Goal: Task Accomplishment & Management: Use online tool/utility

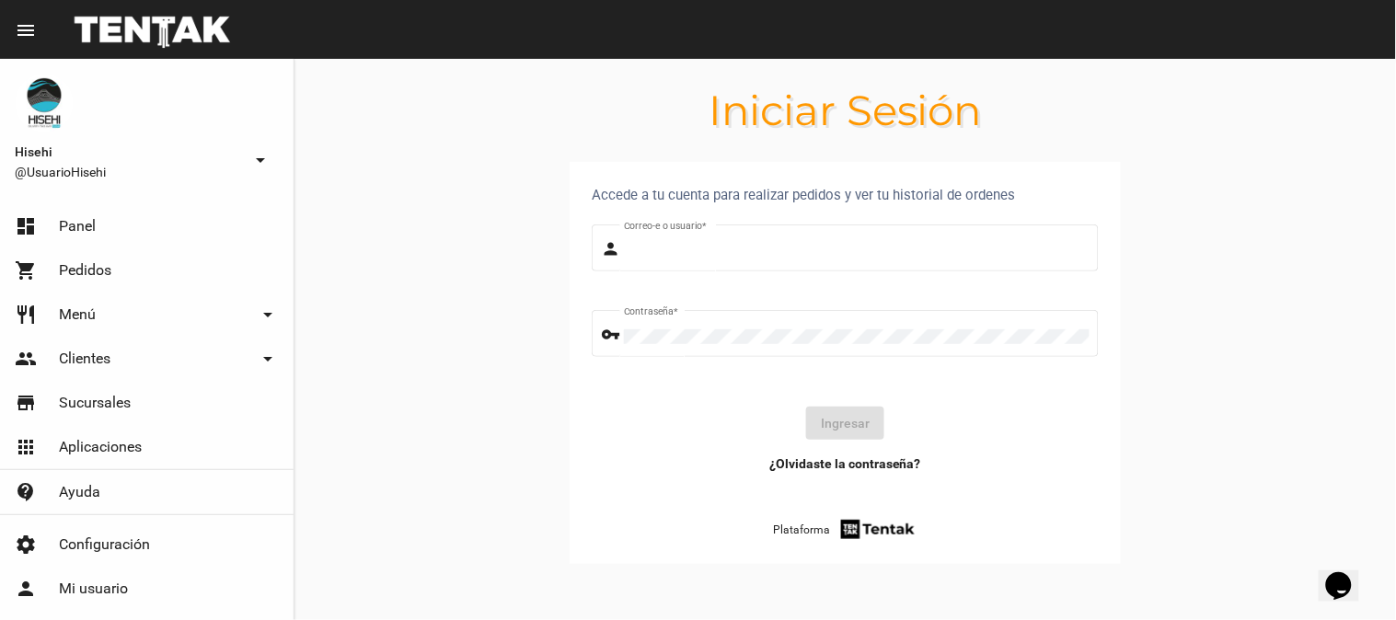
type input "UsuarioHisehi"
click at [850, 416] on button "Ingresar" at bounding box center [845, 423] width 78 height 33
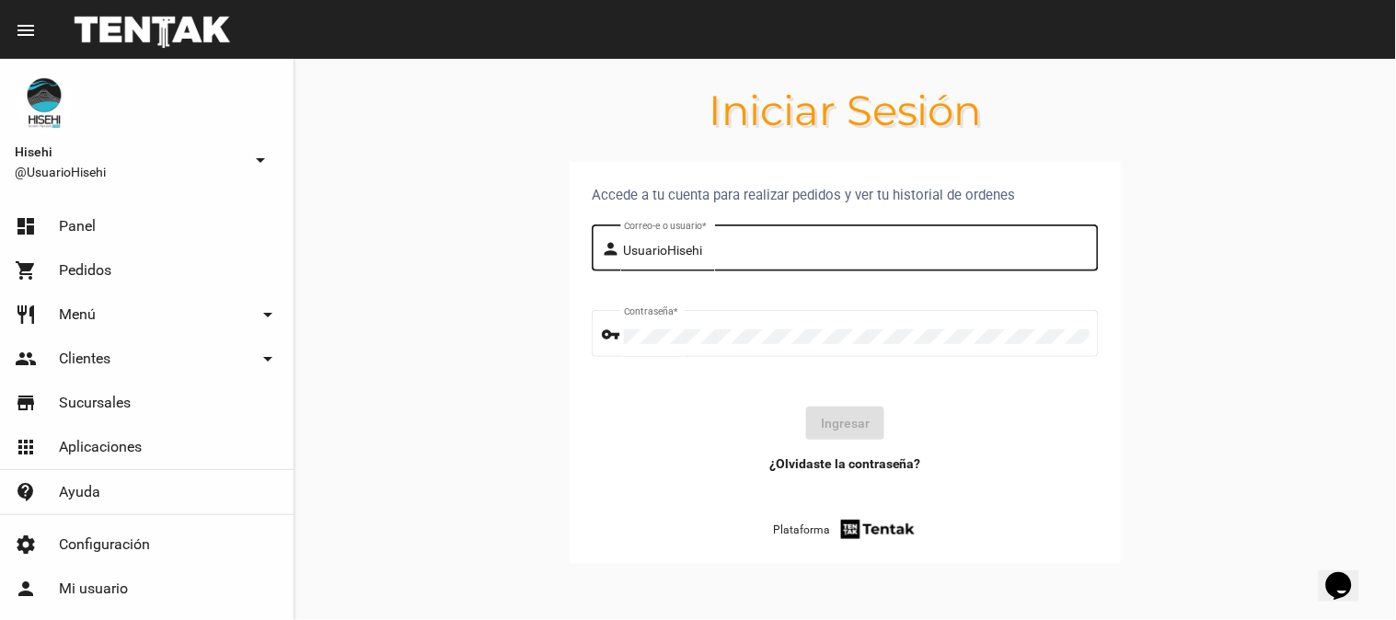
click at [710, 242] on div "UsuarioHisehi Correo-e o usuario *" at bounding box center [857, 246] width 466 height 51
click at [696, 344] on div "Contraseña *" at bounding box center [857, 331] width 466 height 51
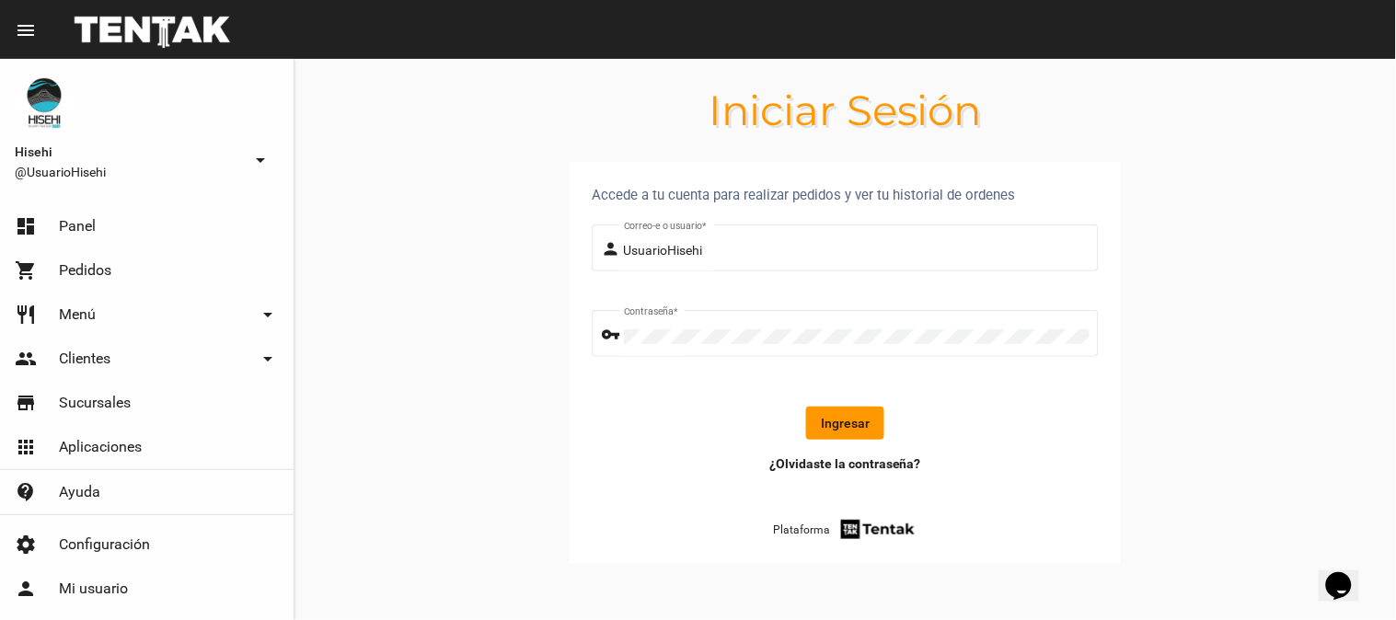
click at [1224, 387] on section "Accede a tu cuenta para realizar pedidos y ver tu historial de ordenes person U…" at bounding box center [845, 385] width 1102 height 446
click at [824, 409] on button "Ingresar" at bounding box center [845, 423] width 78 height 33
click at [816, 410] on button "Ingresar" at bounding box center [845, 423] width 78 height 33
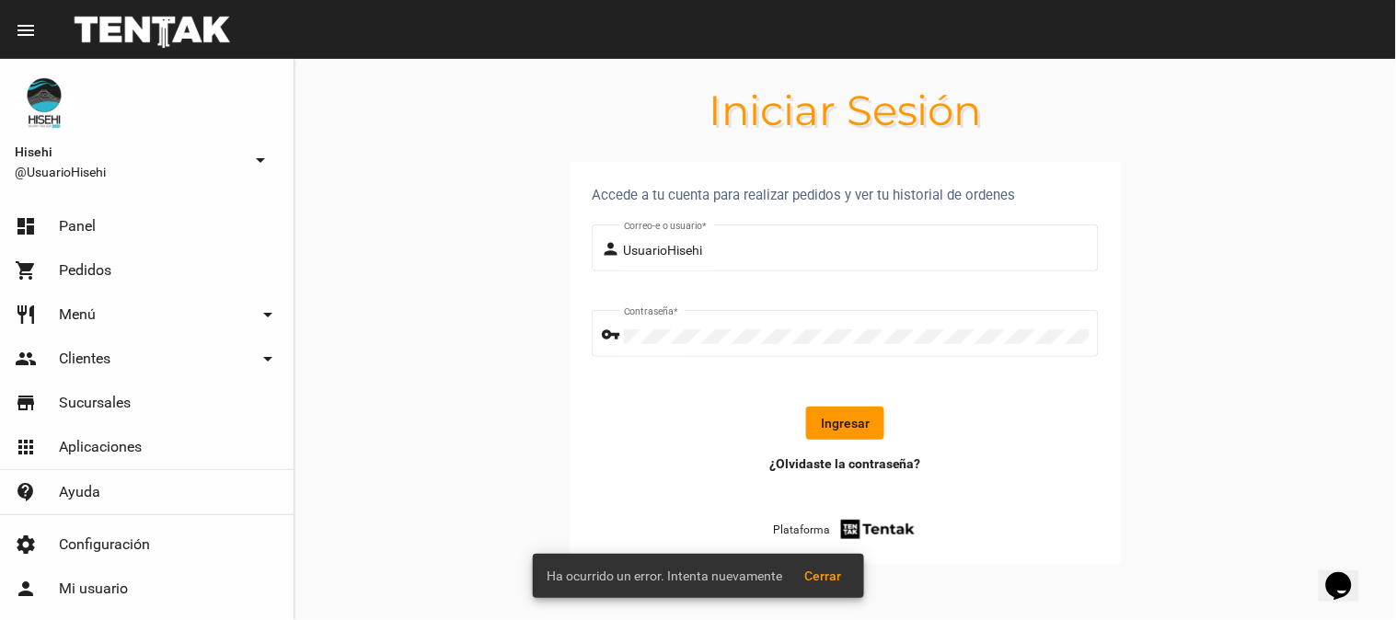
click at [814, 581] on span "Cerrar" at bounding box center [823, 576] width 37 height 15
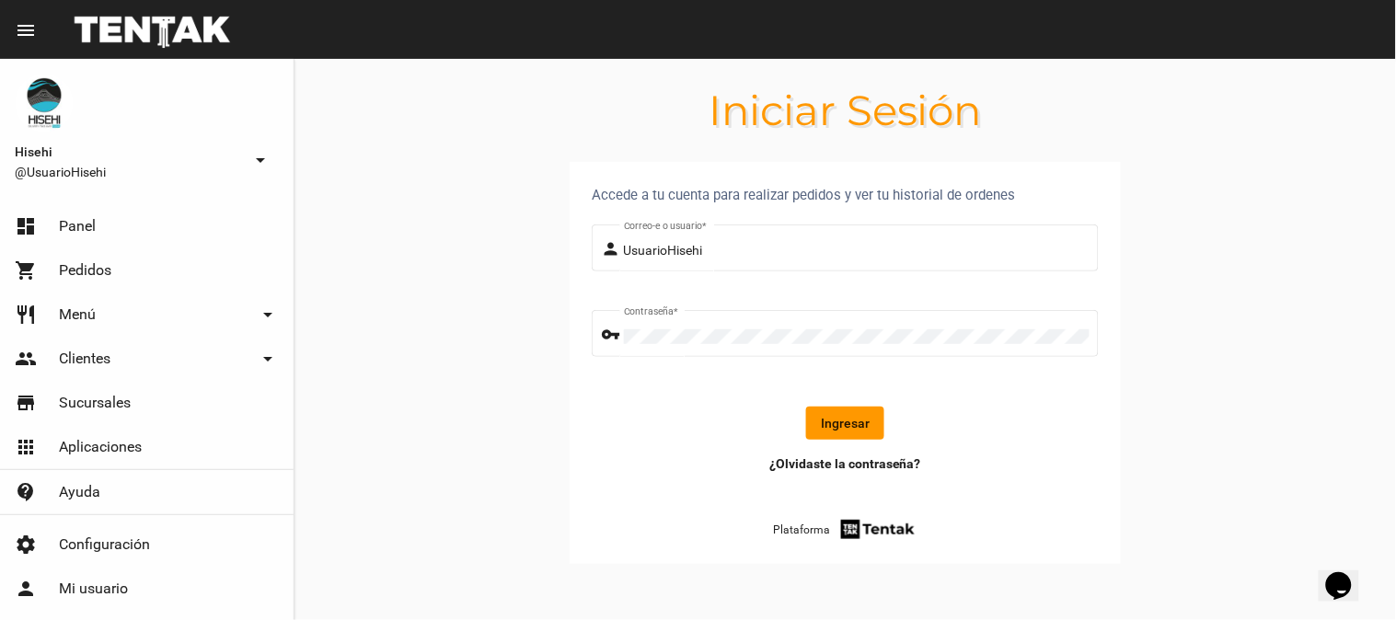
click at [843, 417] on button "Ingresar" at bounding box center [845, 423] width 78 height 33
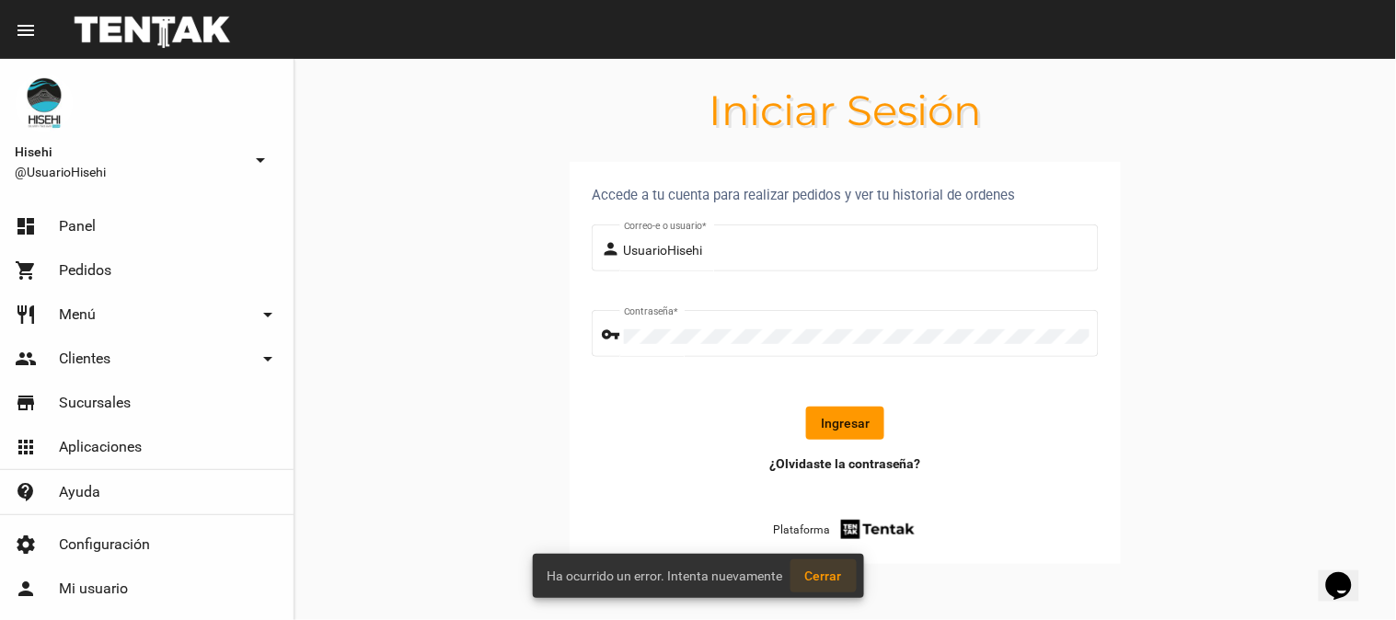
click at [817, 565] on button "Cerrar" at bounding box center [824, 576] width 66 height 33
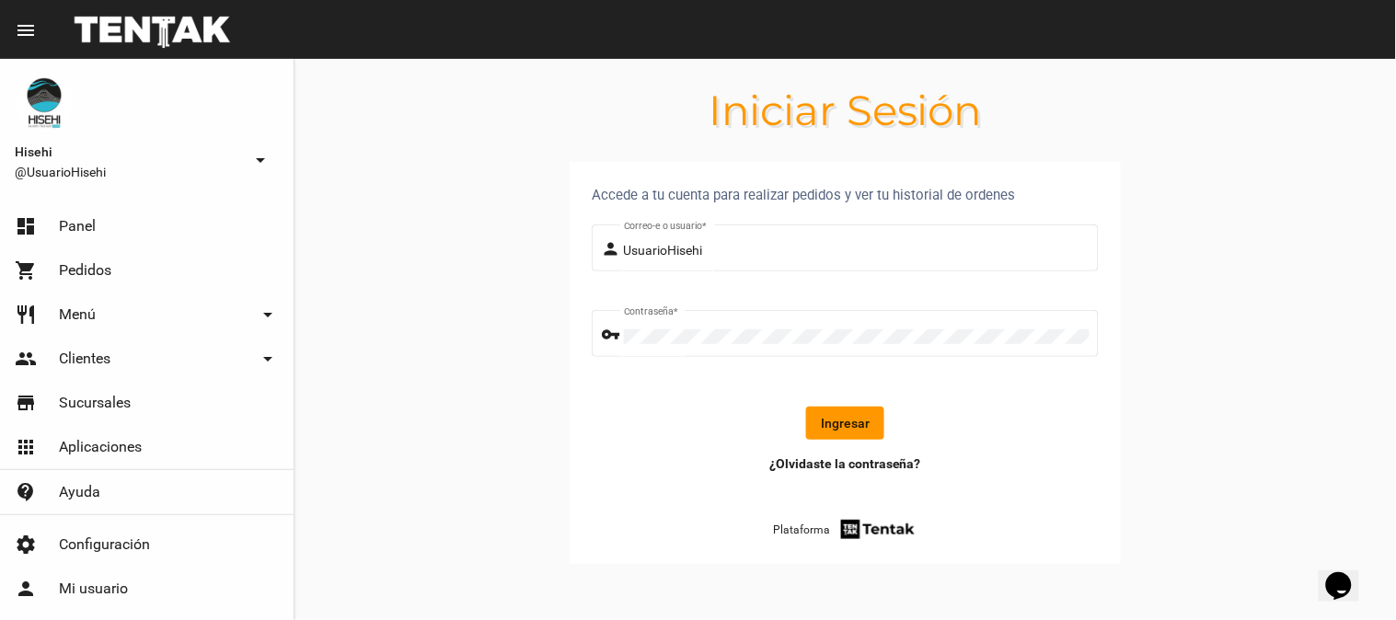
click at [842, 425] on button "Ingresar" at bounding box center [845, 423] width 78 height 33
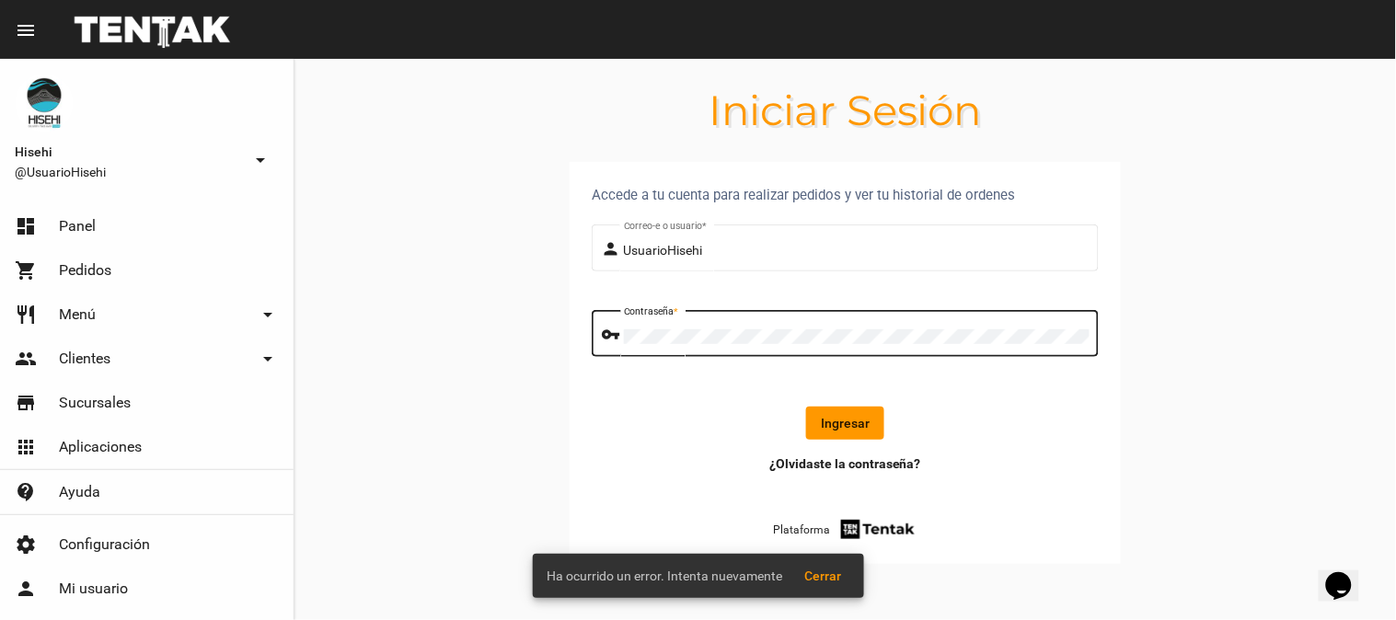
drag, startPoint x: 885, startPoint y: 434, endPoint x: 867, endPoint y: 429, distance: 19.2
click at [881, 434] on div "Ingresar" at bounding box center [845, 423] width 478 height 33
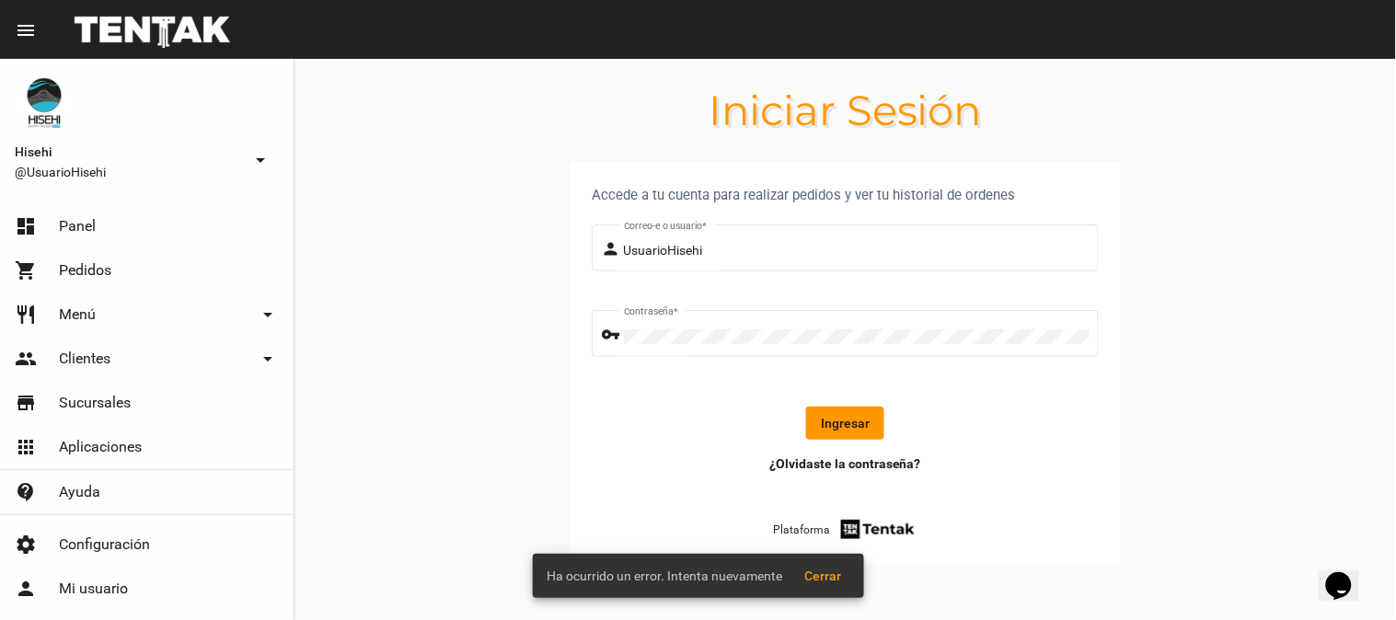
click at [859, 424] on button "Ingresar" at bounding box center [845, 423] width 78 height 33
click at [858, 424] on button "Ingresar" at bounding box center [845, 423] width 78 height 33
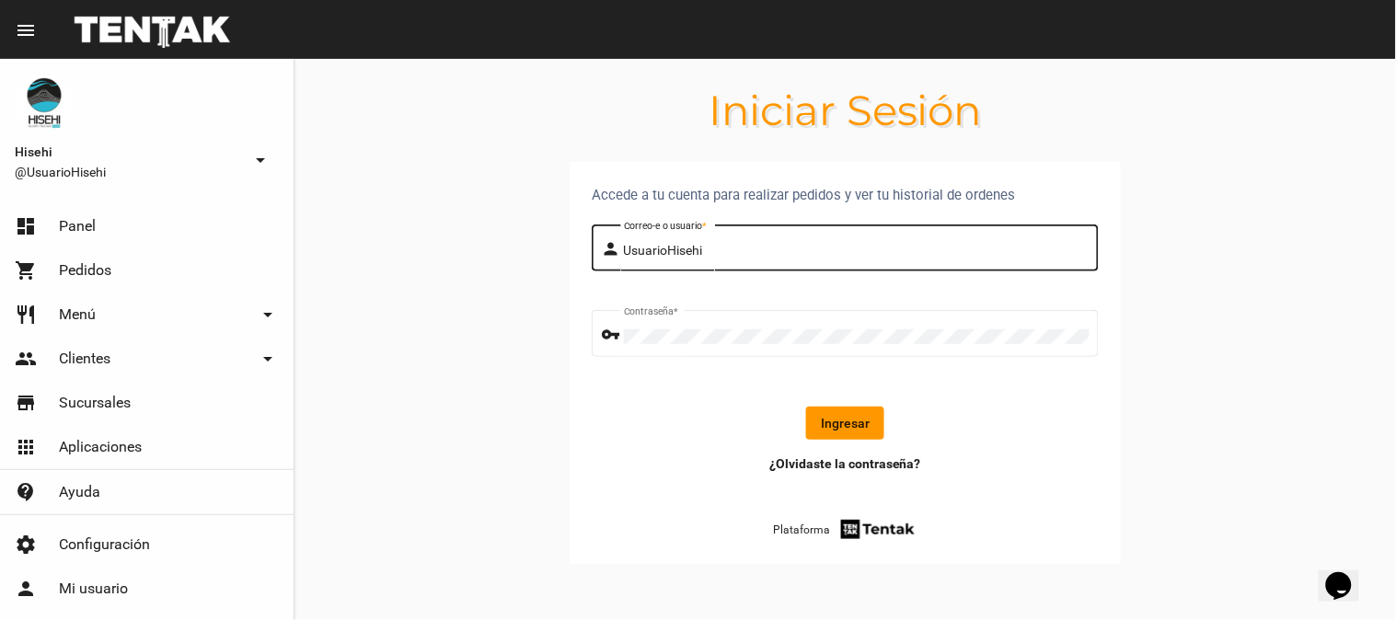
click at [710, 250] on input "UsuarioHisehi" at bounding box center [857, 251] width 466 height 15
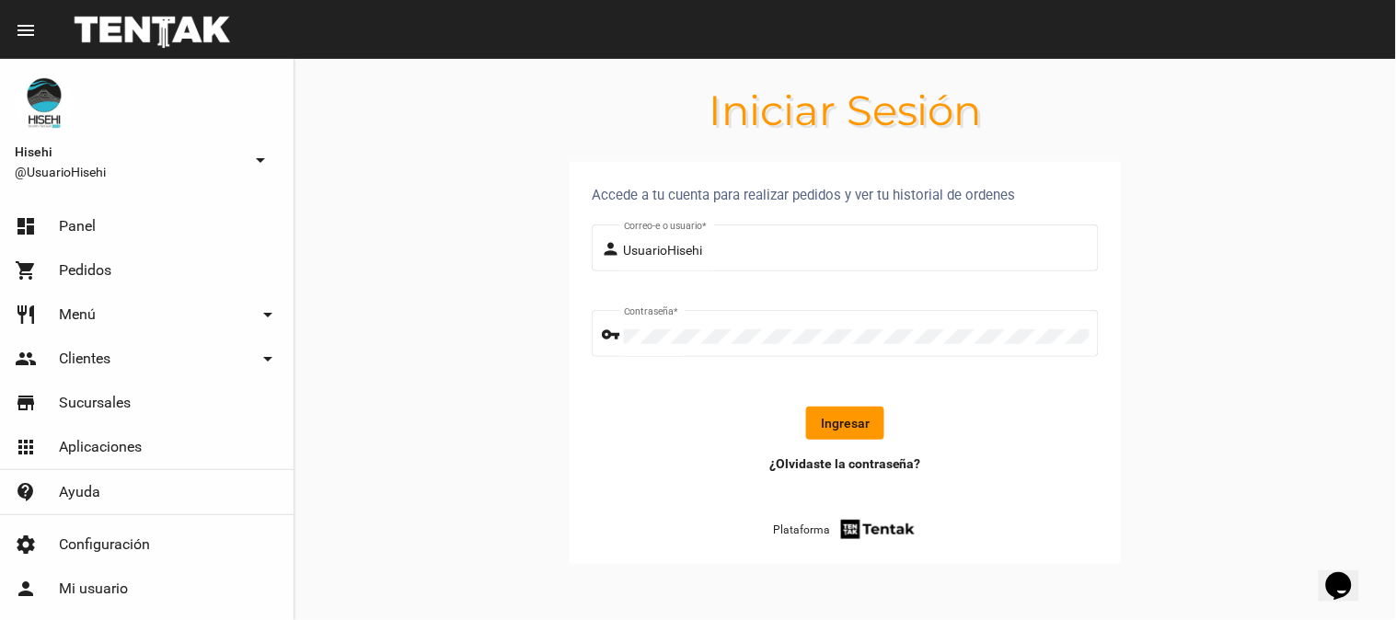
click at [825, 419] on button "Ingresar" at bounding box center [845, 423] width 78 height 33
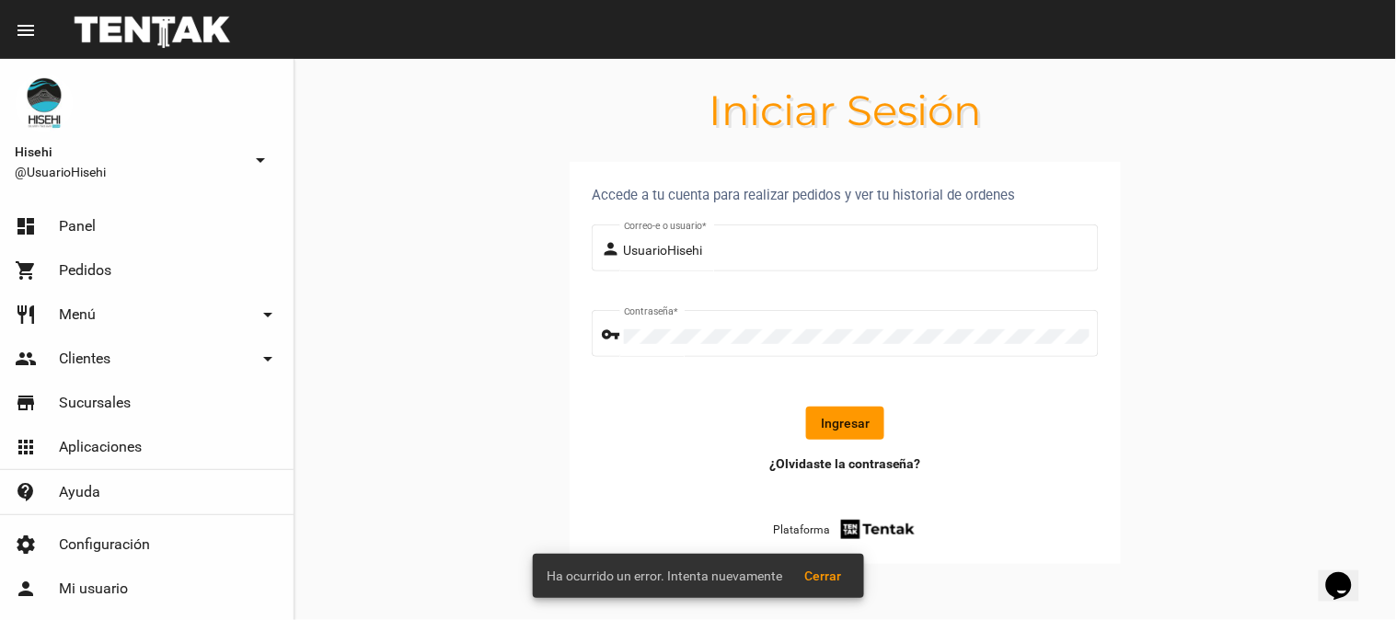
click at [825, 419] on button "Ingresar" at bounding box center [845, 423] width 78 height 33
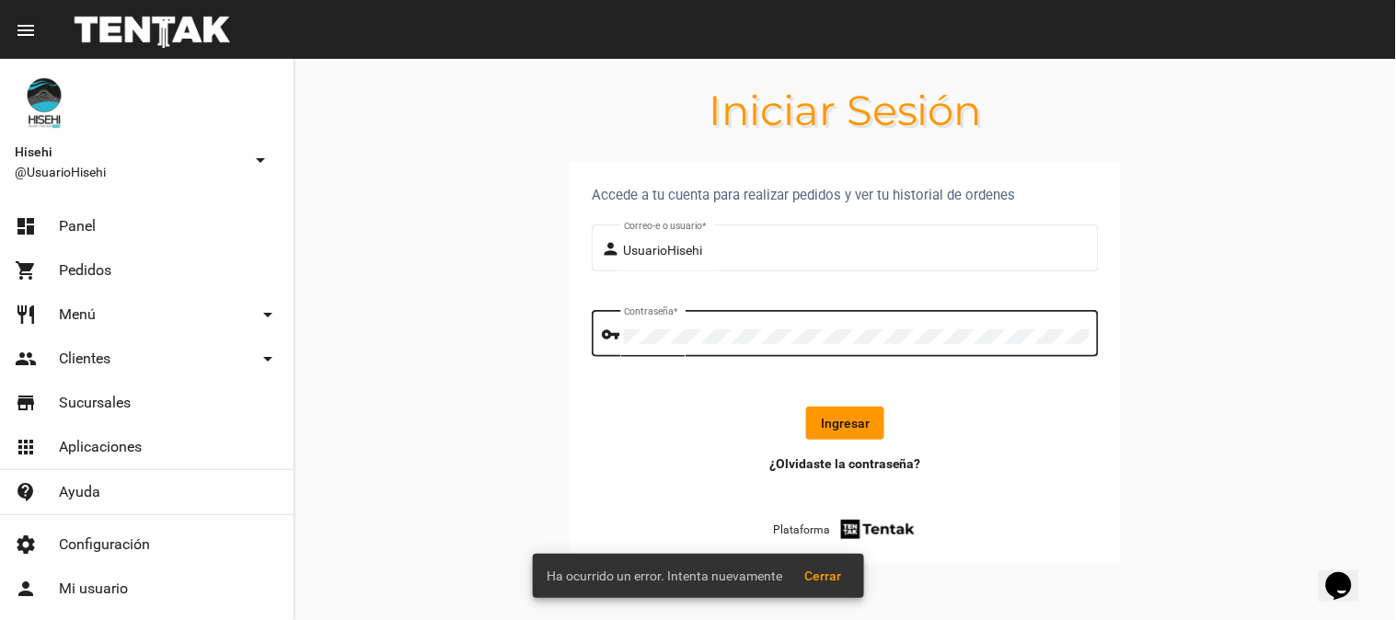
click at [734, 326] on div "Contraseña *" at bounding box center [857, 331] width 466 height 51
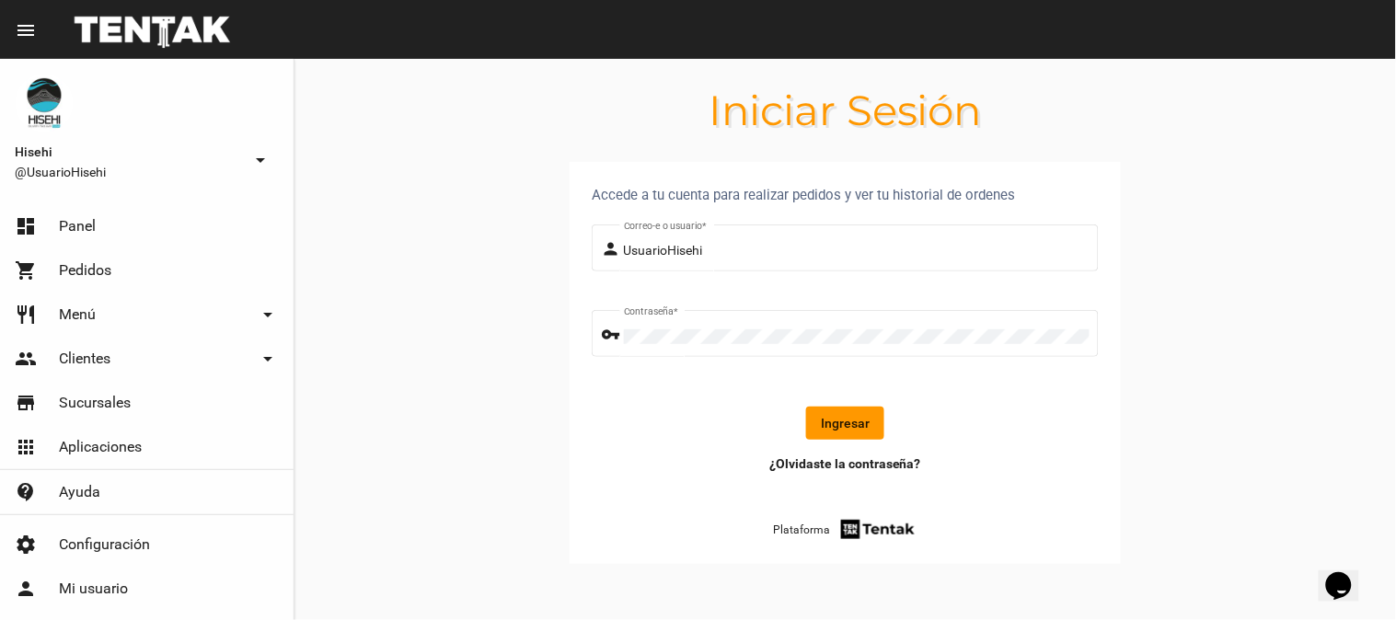
click at [832, 430] on button "Ingresar" at bounding box center [845, 423] width 78 height 33
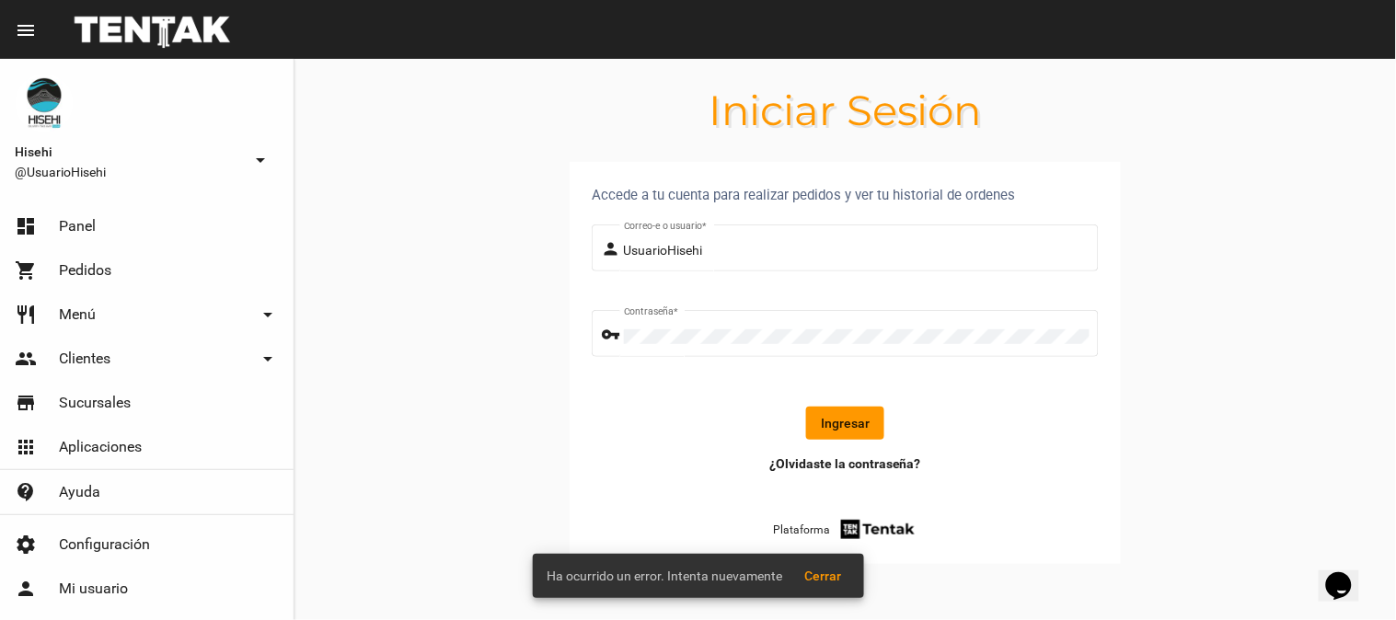
click at [848, 419] on button "Ingresar" at bounding box center [845, 423] width 78 height 33
click at [811, 566] on button "Cerrar" at bounding box center [824, 576] width 66 height 33
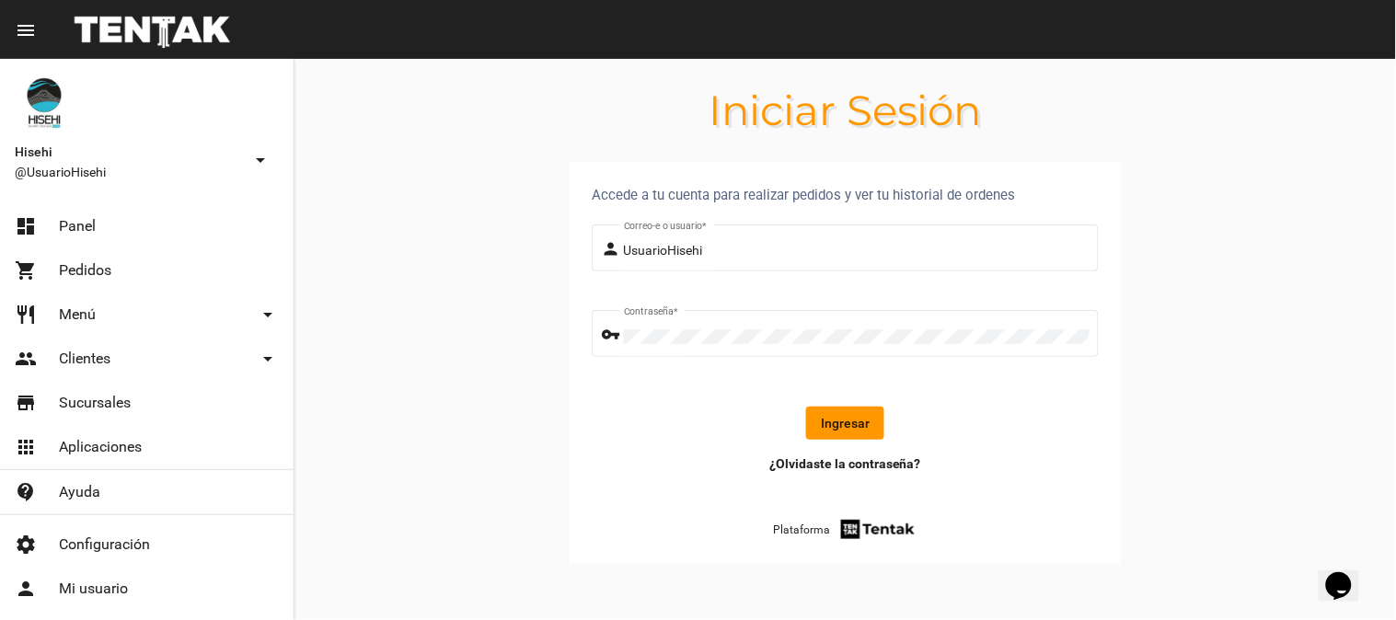
click at [815, 415] on button "Ingresar" at bounding box center [845, 423] width 78 height 33
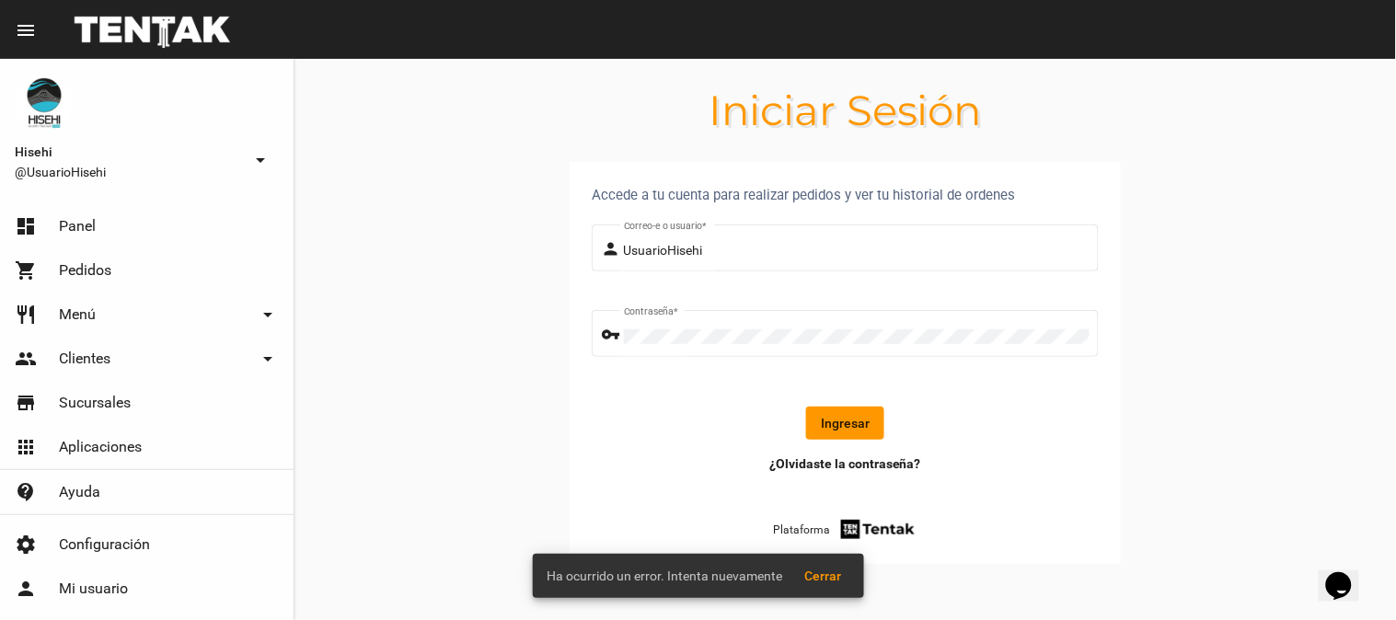
click at [828, 414] on button "Ingresar" at bounding box center [845, 423] width 78 height 33
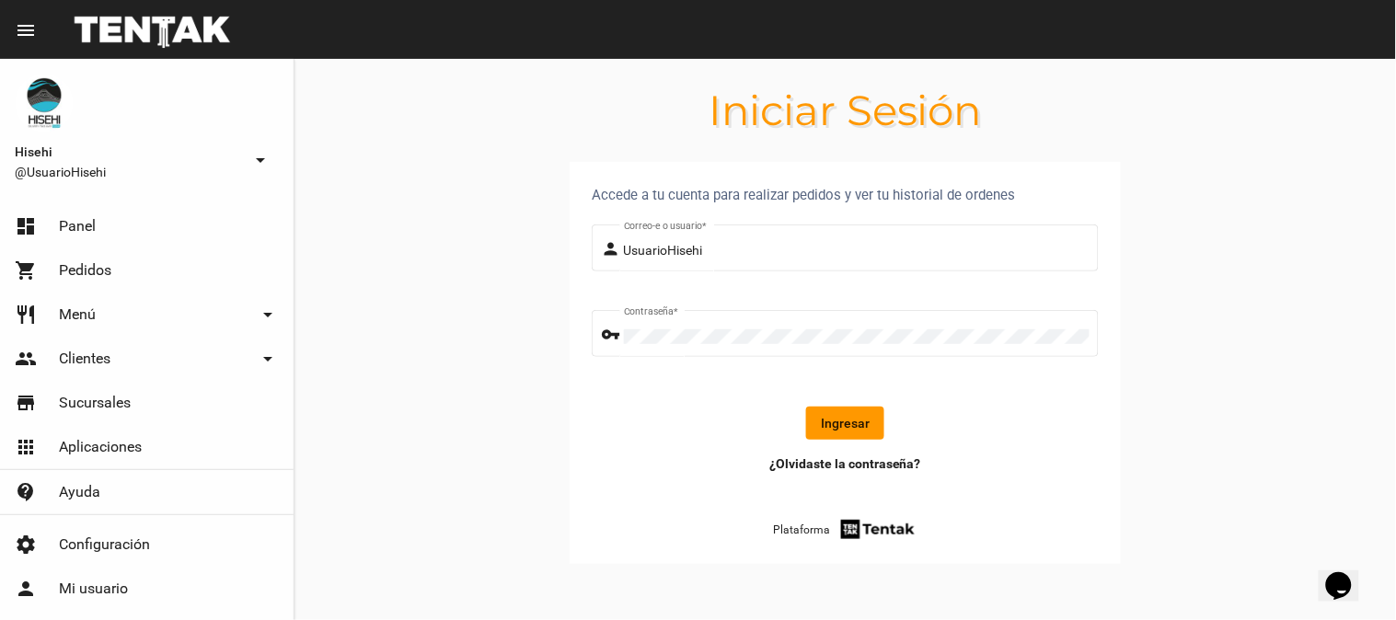
click at [847, 425] on button "Ingresar" at bounding box center [845, 423] width 78 height 33
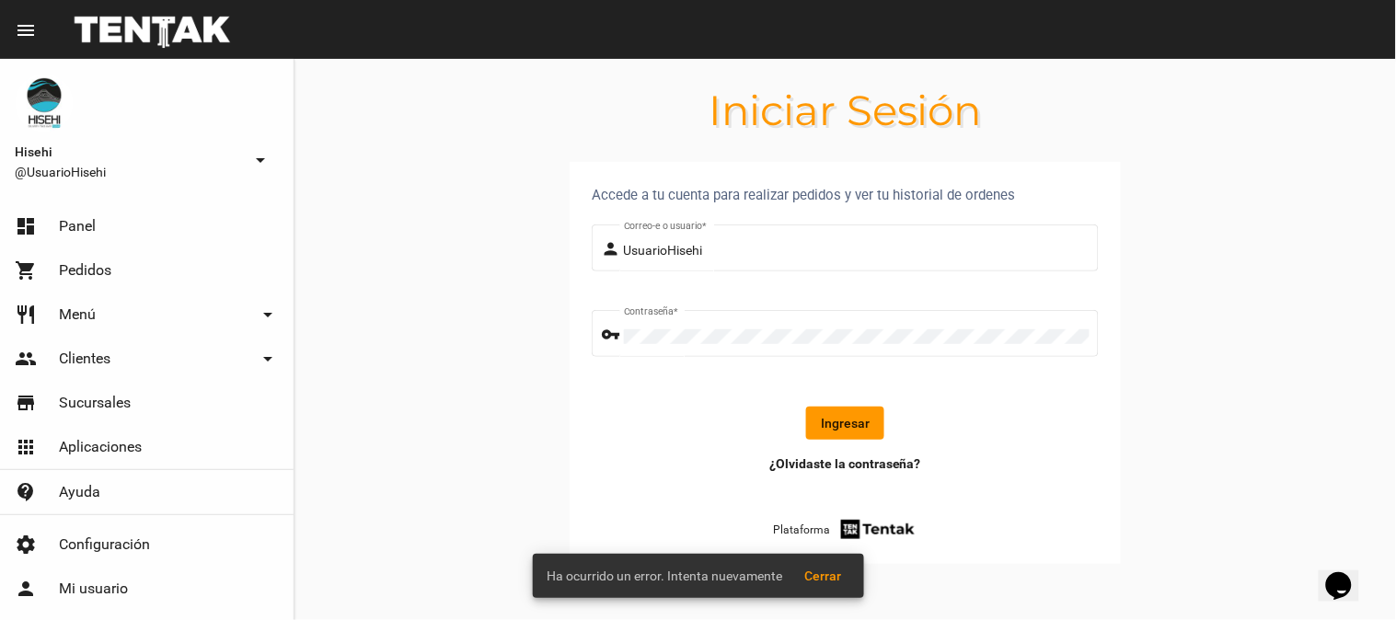
click at [850, 420] on button "Ingresar" at bounding box center [845, 423] width 78 height 33
click at [851, 421] on button "Ingresar" at bounding box center [845, 423] width 78 height 33
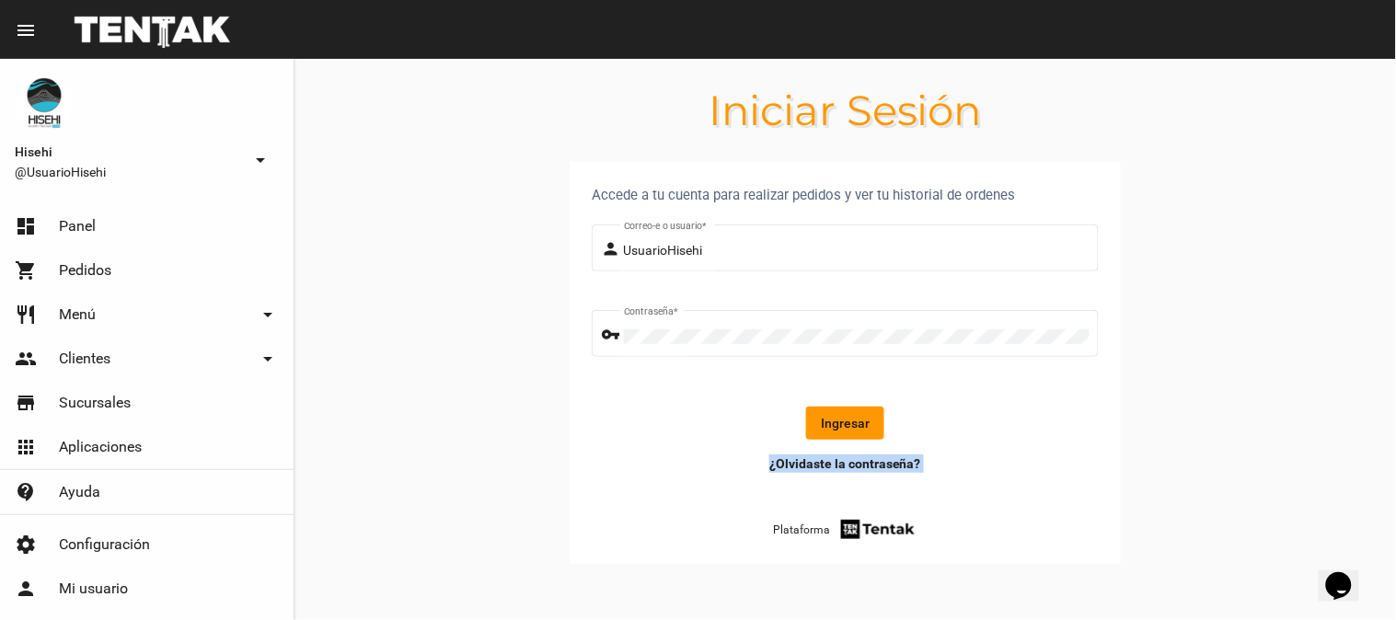
click at [851, 425] on button "Ingresar" at bounding box center [845, 423] width 78 height 33
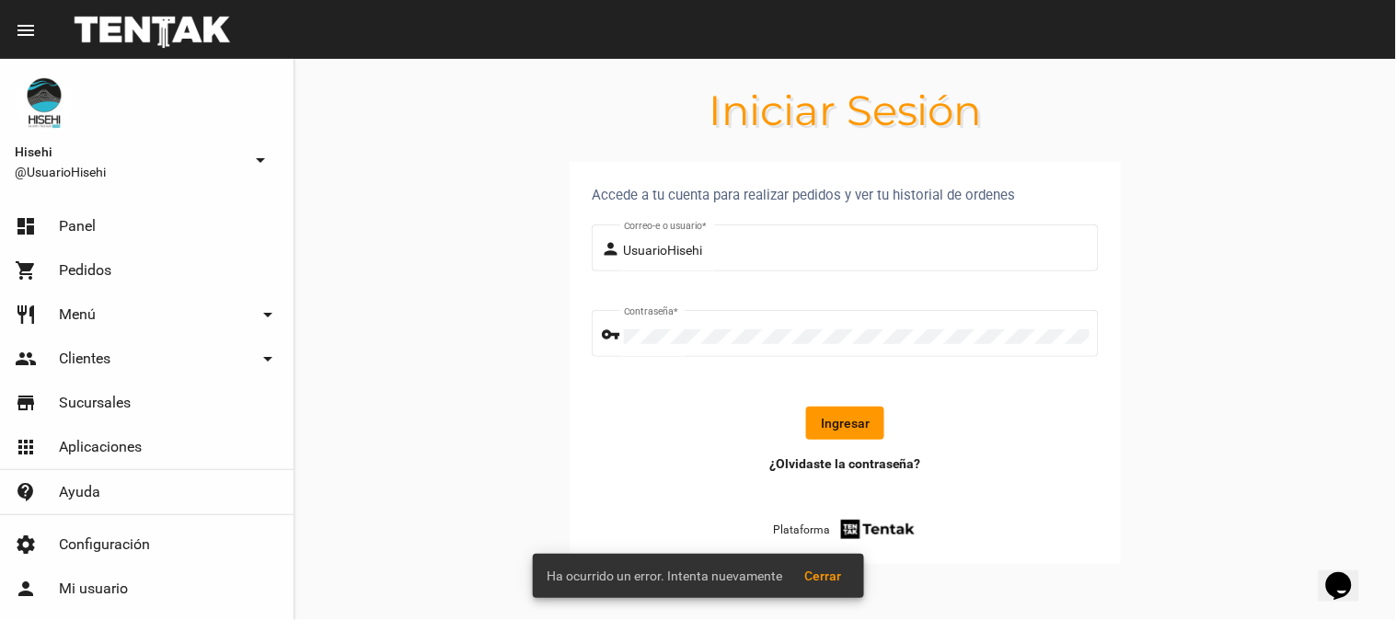
click at [423, 380] on section "Accede a tu cuenta para realizar pedidos y ver tu historial de ordenes person U…" at bounding box center [845, 385] width 1102 height 446
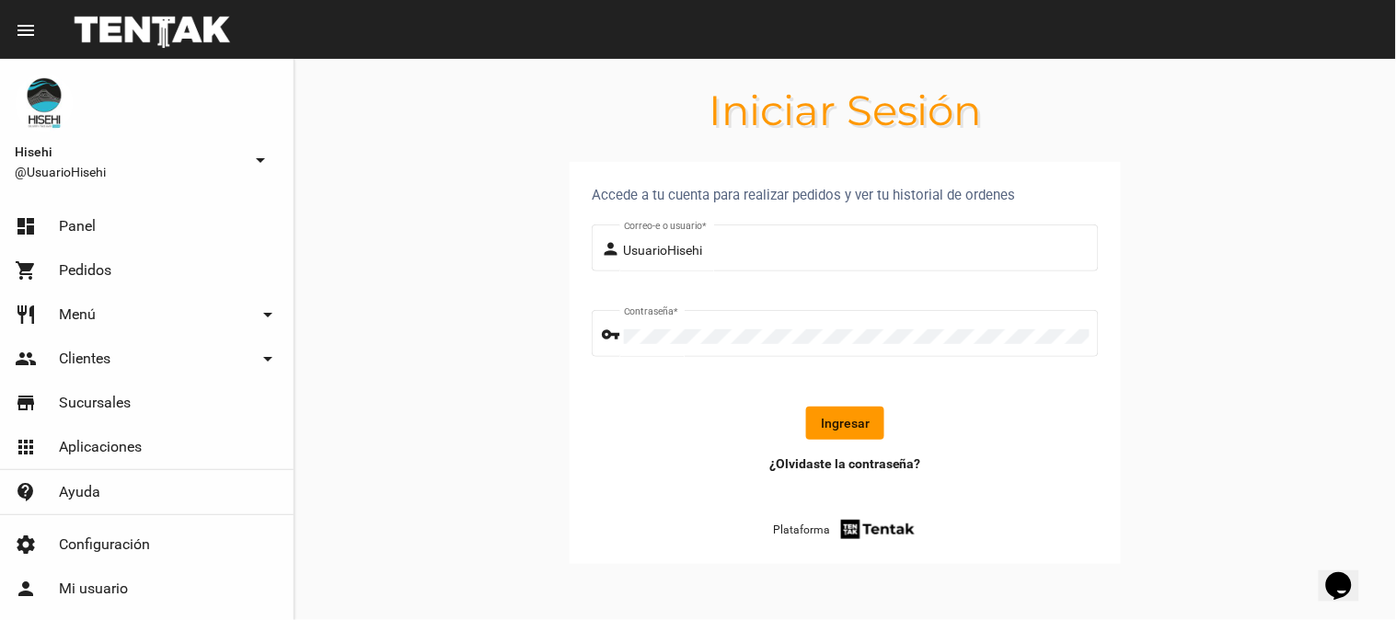
click at [843, 419] on button "Ingresar" at bounding box center [845, 423] width 78 height 33
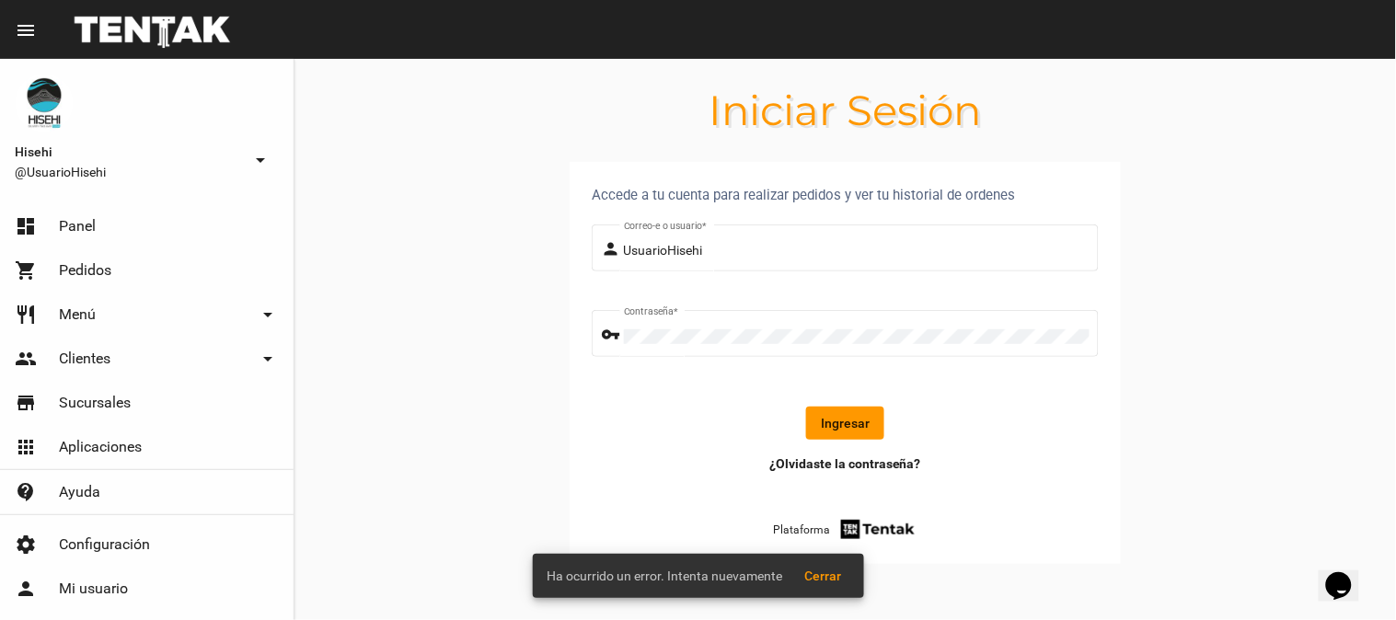
click at [731, 574] on span "Ha ocurrido un error. Intenta nuevamente" at bounding box center [666, 576] width 236 height 18
click at [822, 574] on span "Cerrar" at bounding box center [823, 576] width 37 height 15
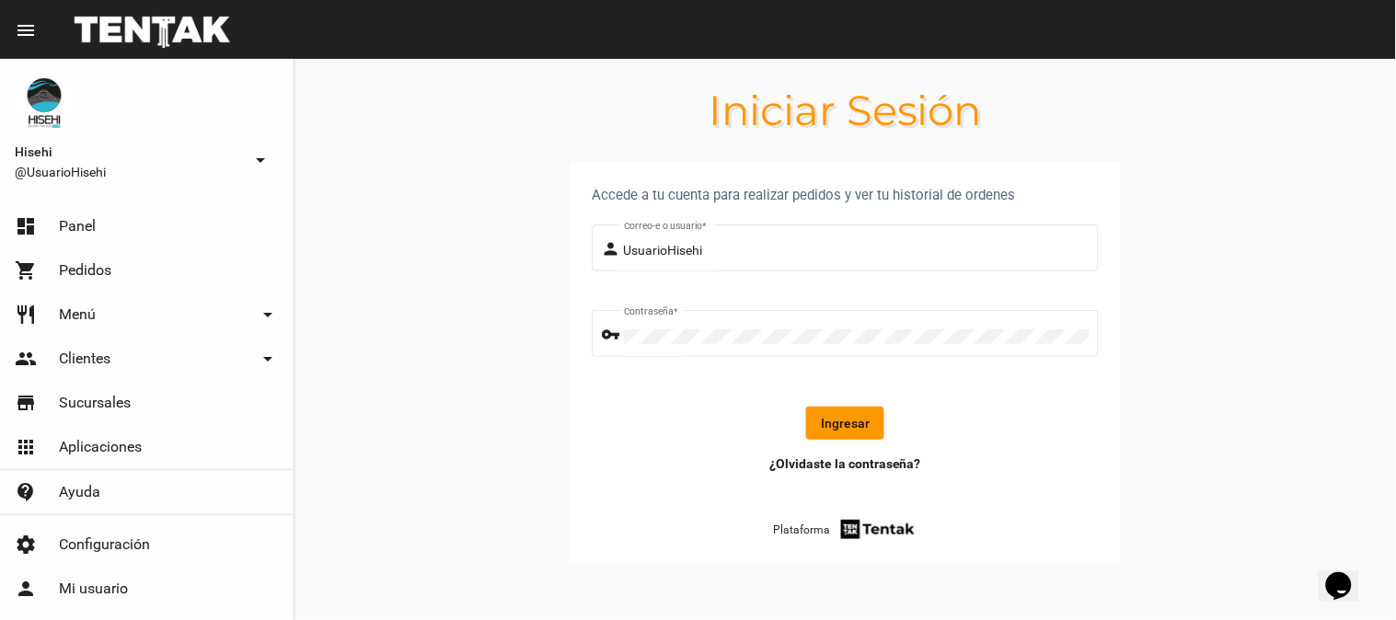
click at [839, 411] on button "Ingresar" at bounding box center [845, 423] width 78 height 33
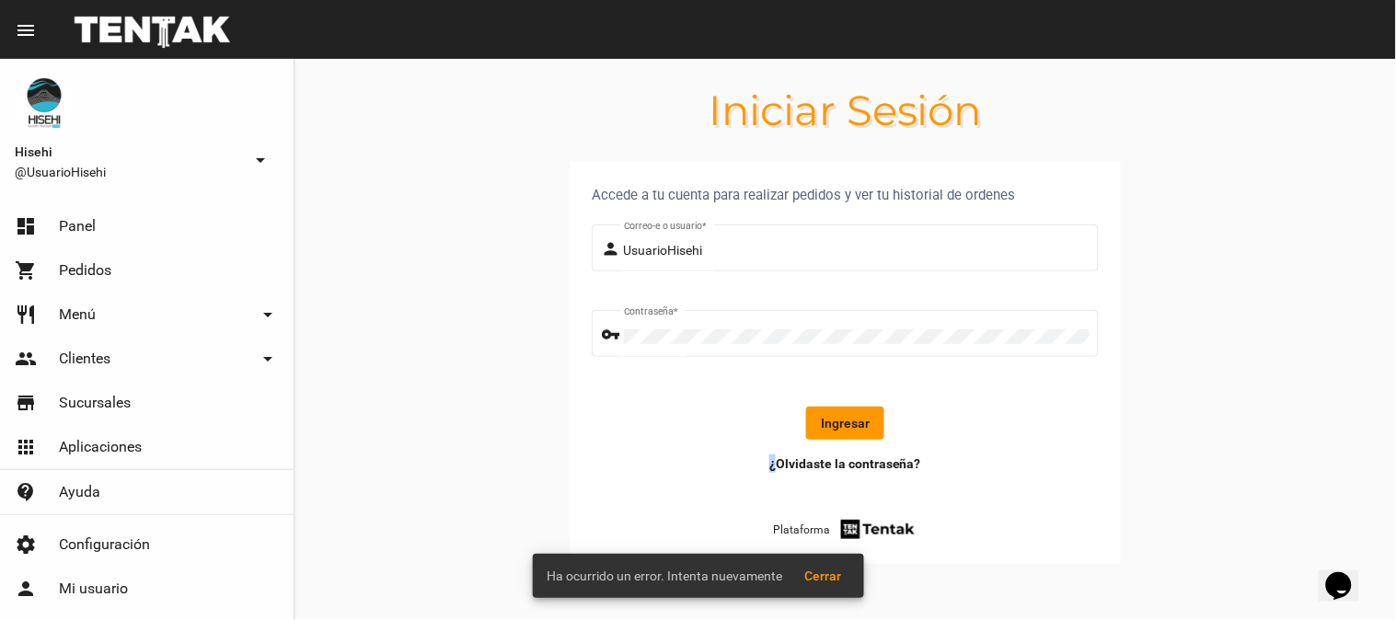
click at [839, 411] on button "Ingresar" at bounding box center [845, 423] width 78 height 33
click at [770, 392] on form "person UsuarioHisehi Correo-e o usuario * vpn_key Contraseña * Ingresar" at bounding box center [845, 338] width 507 height 234
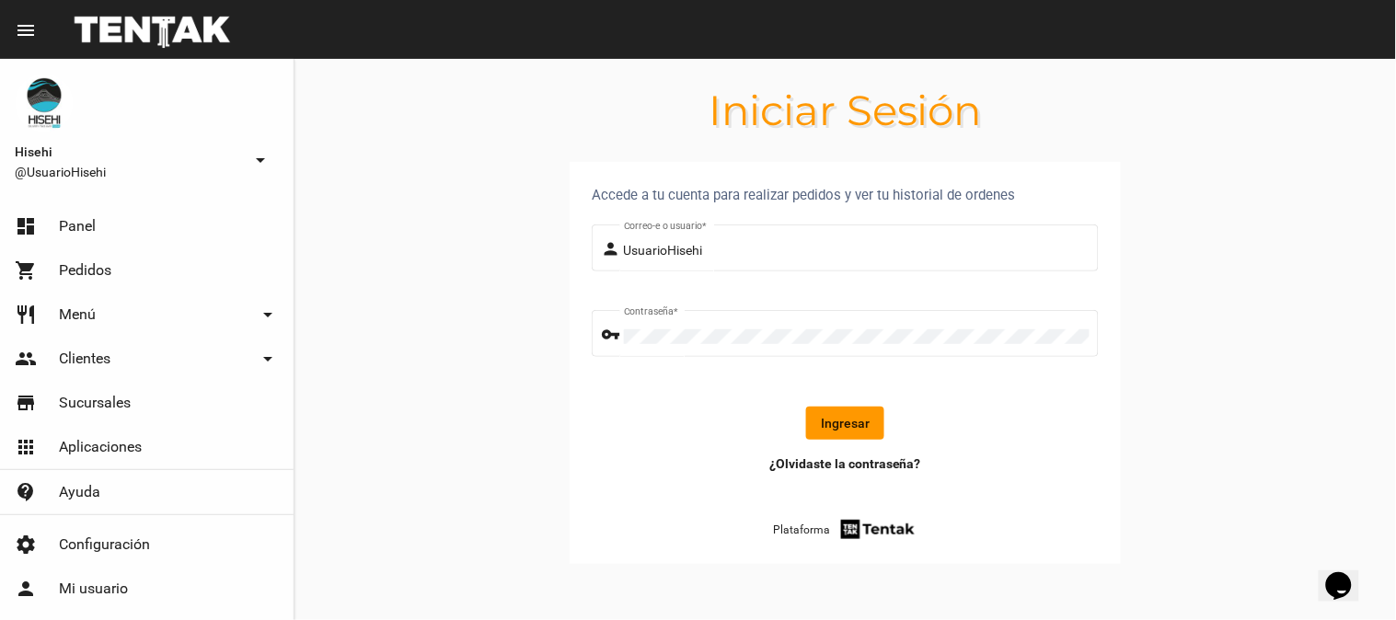
click at [835, 428] on button "Ingresar" at bounding box center [845, 423] width 78 height 33
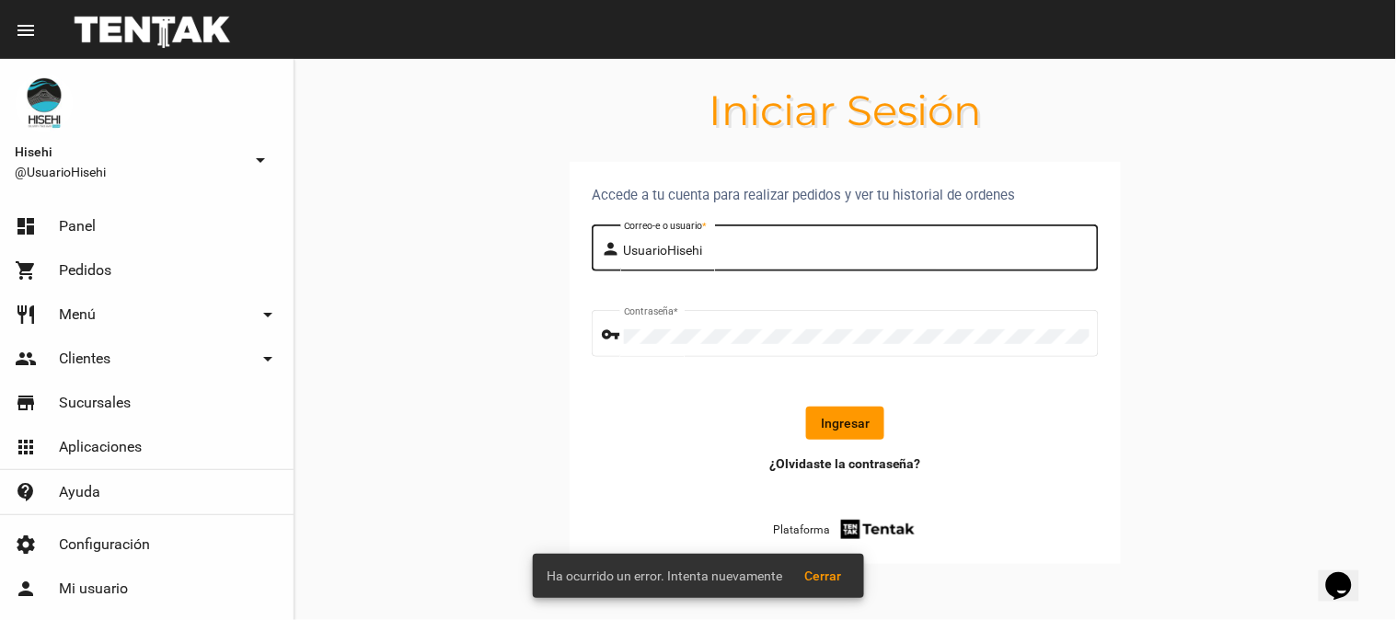
click at [663, 244] on input "UsuarioHisehi" at bounding box center [857, 251] width 466 height 15
click at [665, 245] on input "UsuarioHisehi" at bounding box center [857, 251] width 466 height 15
type input "UsuarioHisehi"
click button "Ingresar" at bounding box center [845, 423] width 78 height 33
click at [865, 416] on button "Ingresar" at bounding box center [845, 423] width 78 height 33
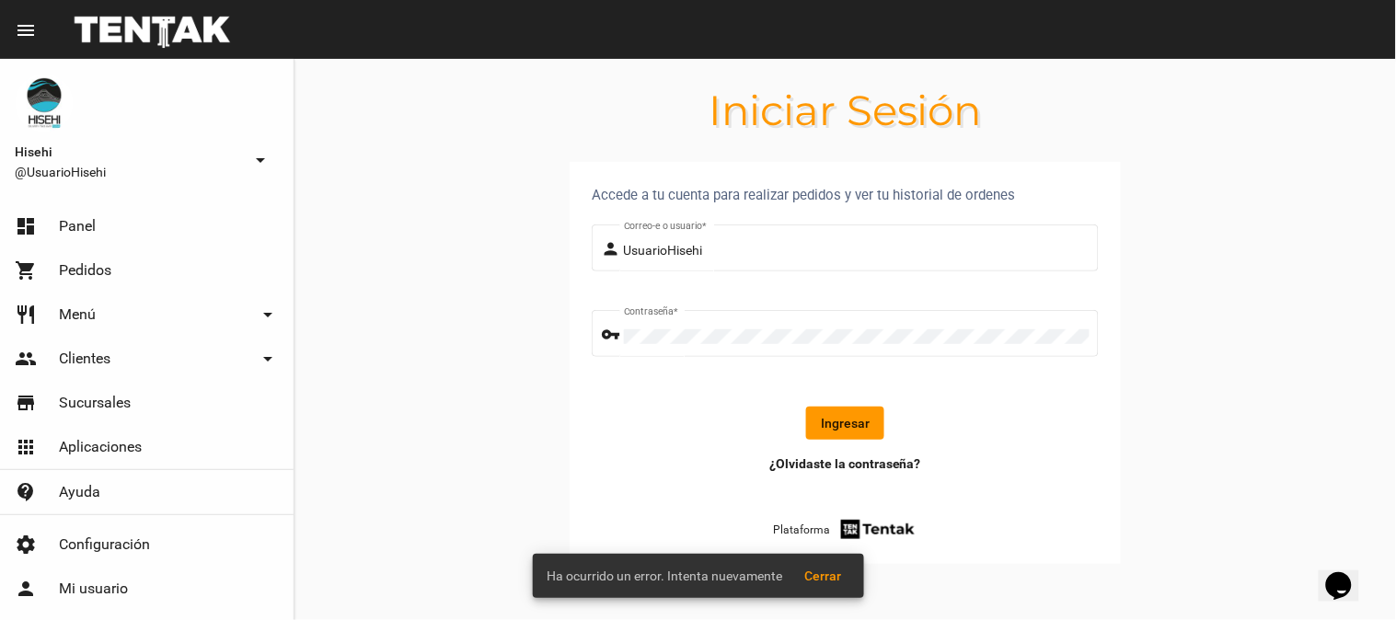
click at [865, 416] on button "Ingresar" at bounding box center [845, 423] width 78 height 33
click at [862, 416] on icon at bounding box center [845, 423] width 33 height 33
click at [865, 416] on button "Ingresar" at bounding box center [845, 423] width 78 height 33
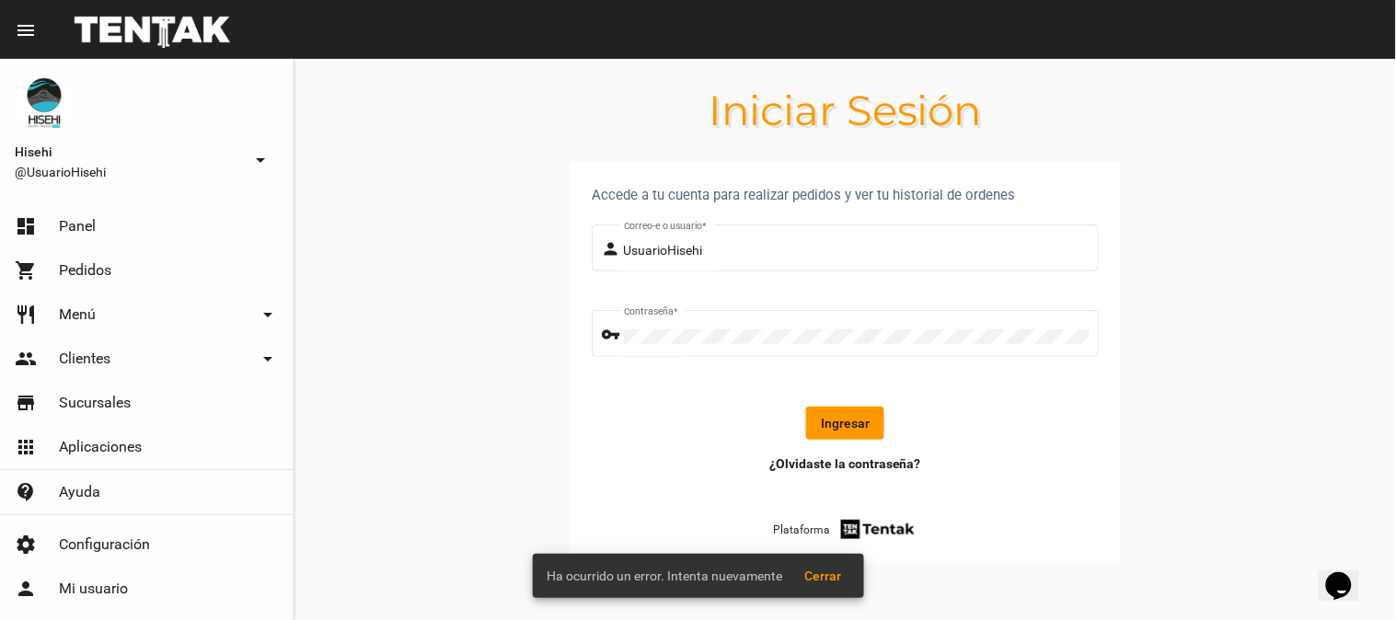
click at [1054, 381] on form "person UsuarioHisehi Correo-e o usuario * vpn_key Contraseña * Ingresar" at bounding box center [845, 338] width 507 height 234
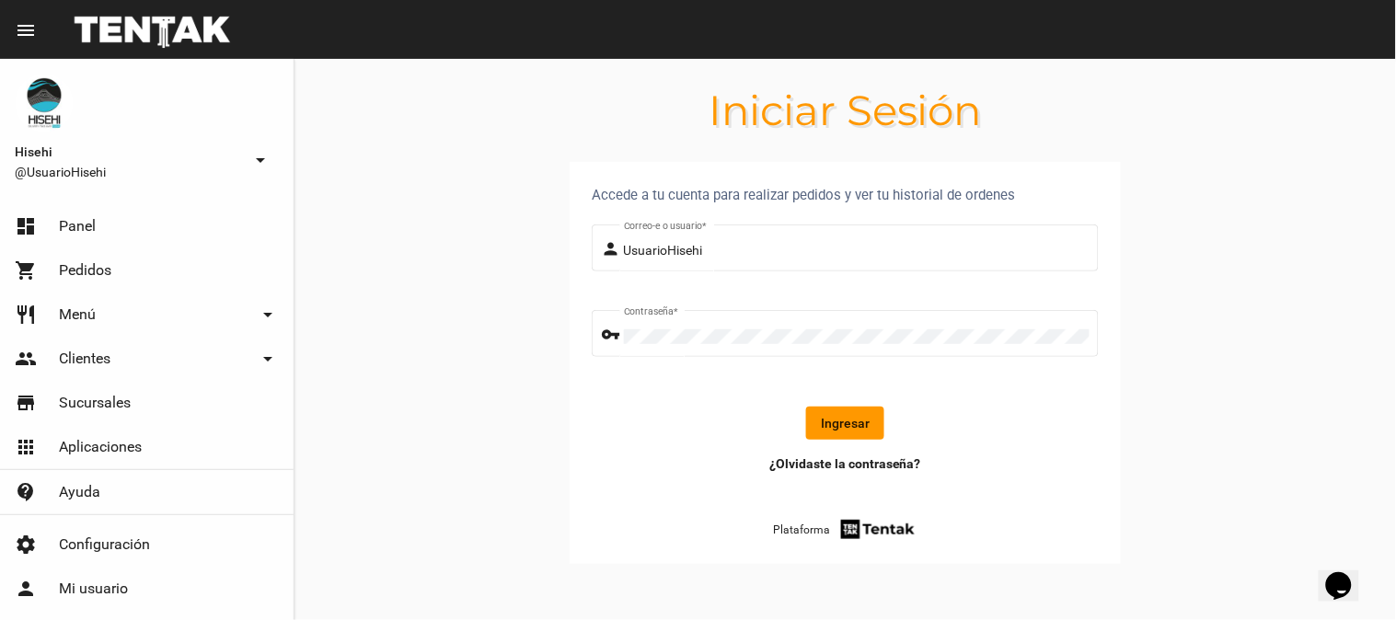
click at [852, 421] on button "Ingresar" at bounding box center [845, 423] width 78 height 33
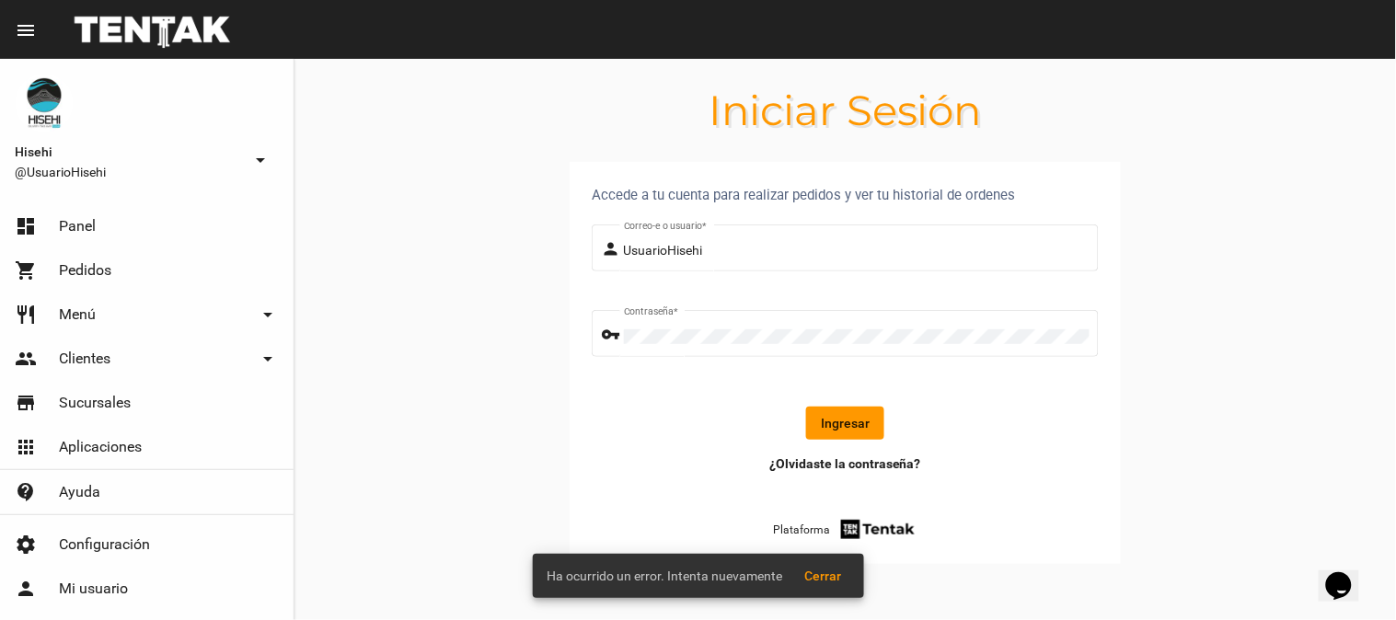
click at [852, 421] on button "Ingresar" at bounding box center [845, 423] width 78 height 33
click at [429, 416] on section "Accede a tu cuenta para realizar pedidos y ver tu historial de ordenes person U…" at bounding box center [845, 385] width 1102 height 446
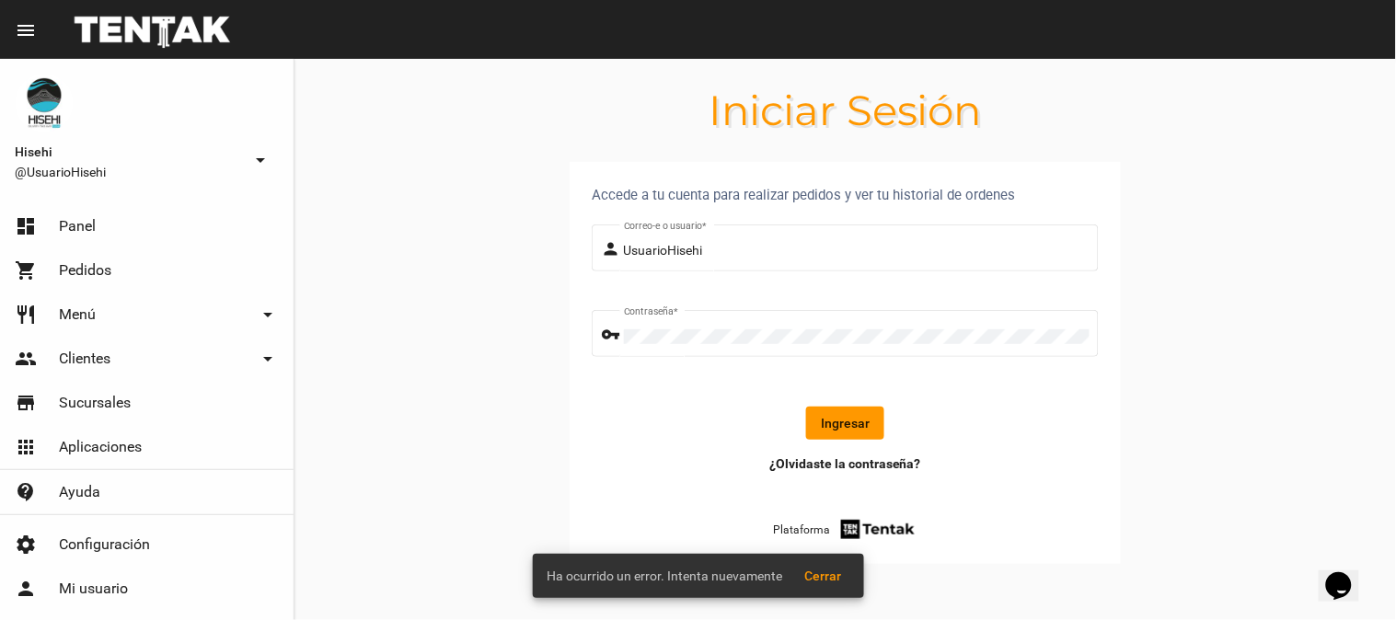
click at [862, 418] on button "Ingresar" at bounding box center [845, 423] width 78 height 33
click at [594, 595] on snack-bar-container "Ha ocurrido un error. Intenta nuevamente Cerrar" at bounding box center [698, 576] width 331 height 44
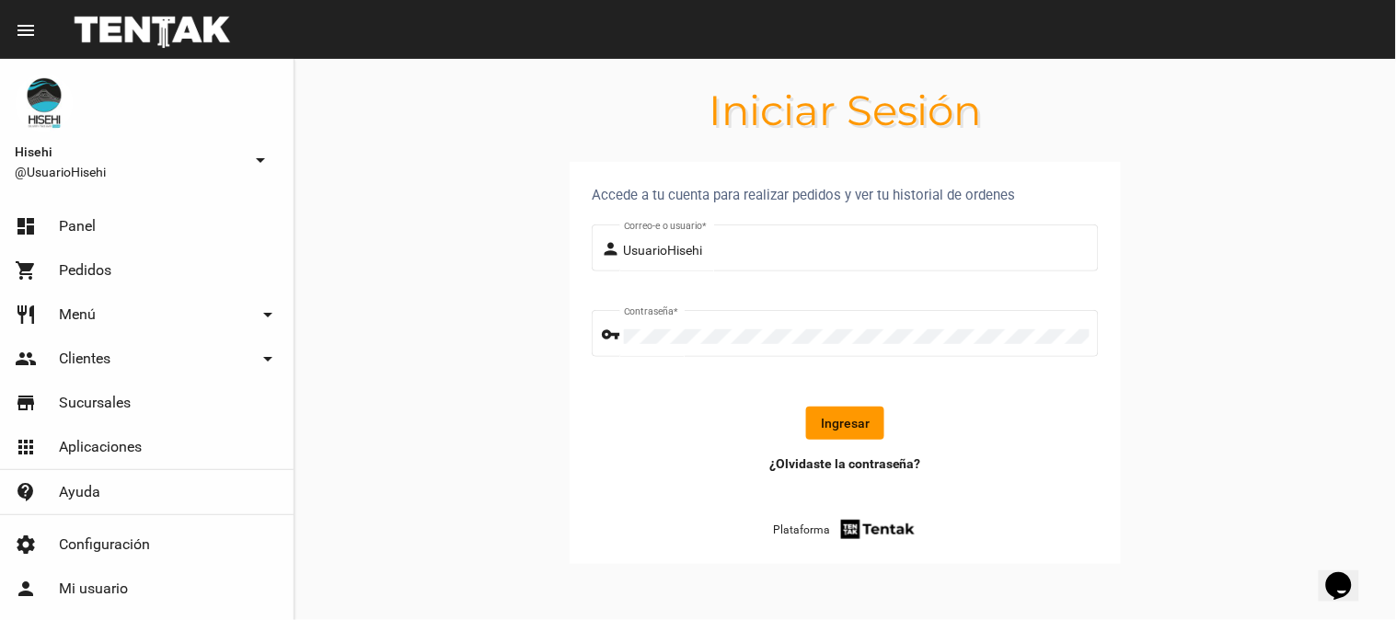
click at [1299, 181] on section "Accede a tu cuenta para realizar pedidos y ver tu historial de ordenes person U…" at bounding box center [845, 385] width 1102 height 446
click at [884, 427] on div "Ingresar" at bounding box center [845, 423] width 478 height 33
click at [834, 427] on button "Ingresar" at bounding box center [845, 423] width 78 height 33
click at [87, 223] on span "Panel" at bounding box center [77, 226] width 37 height 18
